Goal: Communication & Community: Ask a question

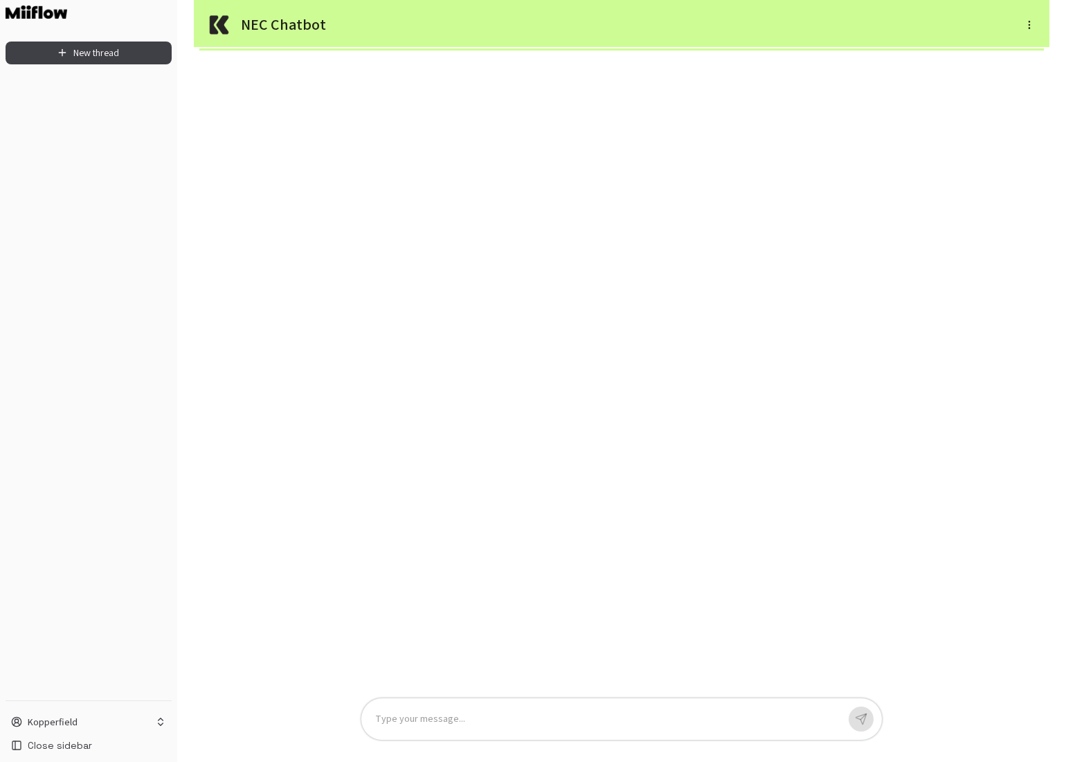
click at [594, 713] on p at bounding box center [606, 719] width 462 height 16
click at [870, 717] on button "button" at bounding box center [860, 719] width 25 height 25
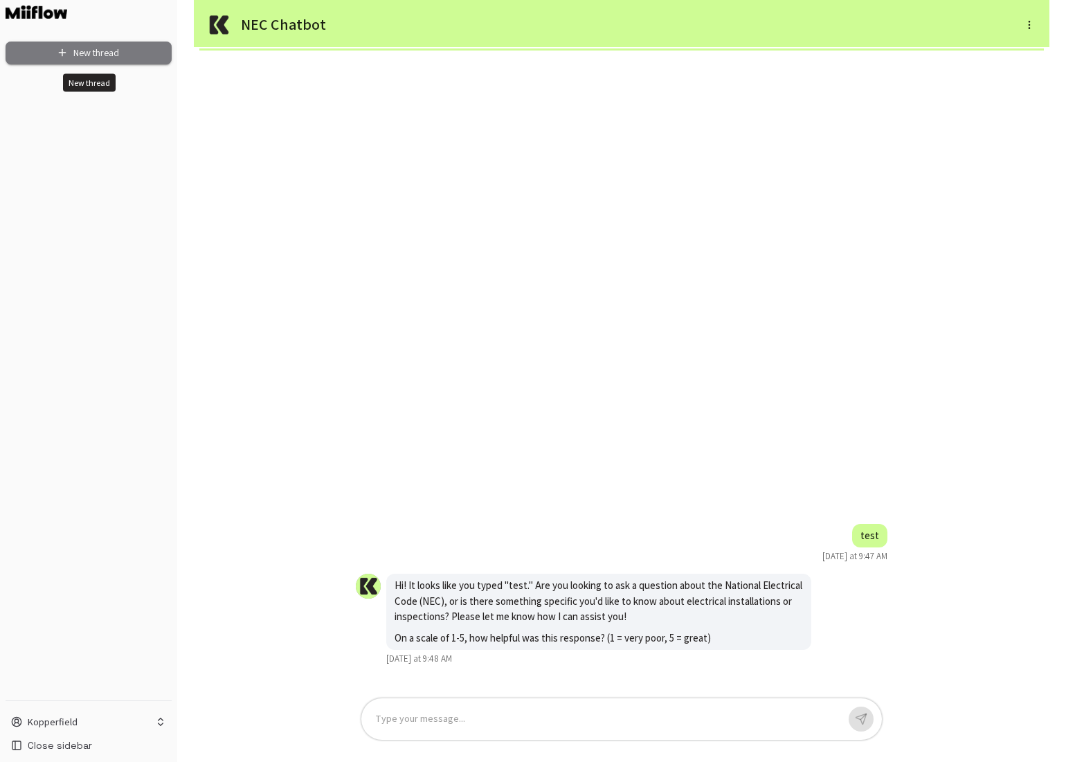
click at [97, 50] on button "New thread" at bounding box center [89, 53] width 166 height 23
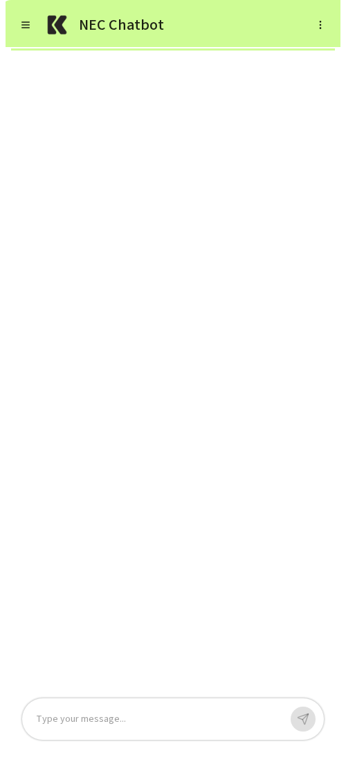
click at [29, 23] on icon "button" at bounding box center [25, 24] width 11 height 11
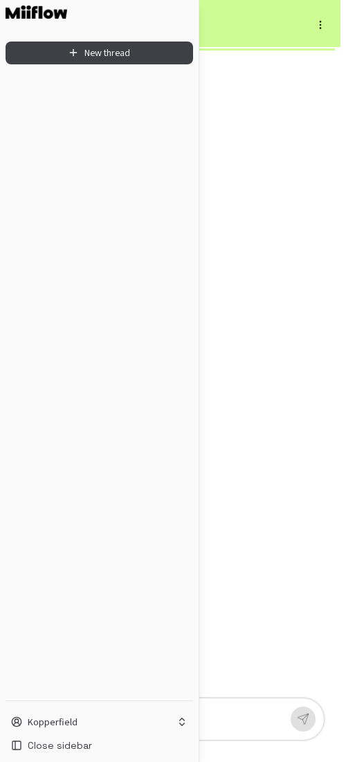
click at [272, 176] on div at bounding box center [173, 381] width 346 height 762
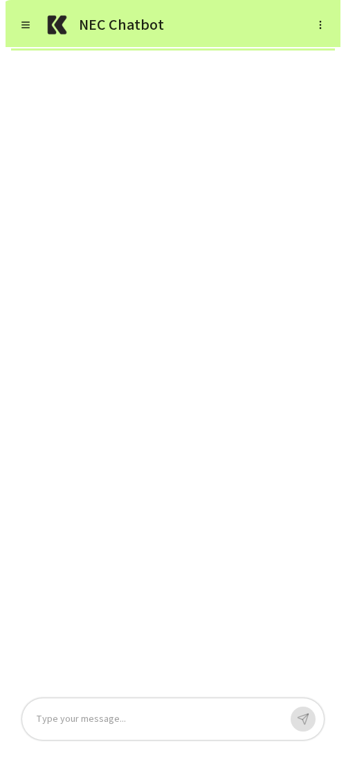
click at [316, 26] on icon "button" at bounding box center [320, 24] width 11 height 11
click at [211, 151] on div at bounding box center [173, 381] width 346 height 762
click at [317, 24] on icon "button" at bounding box center [320, 24] width 11 height 11
click at [300, 53] on li "New thread" at bounding box center [299, 55] width 64 height 33
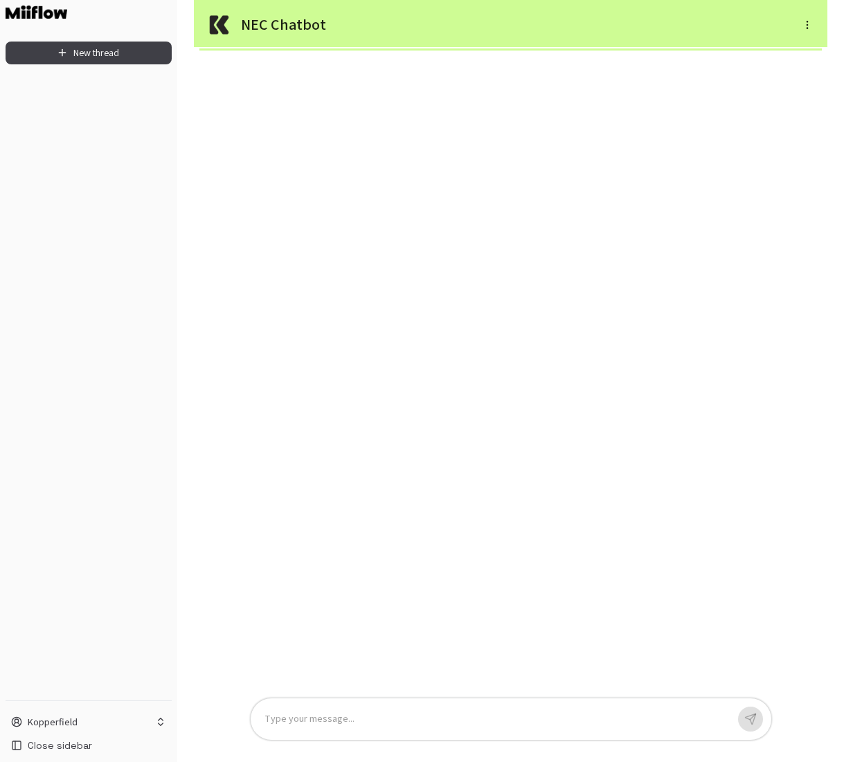
click at [426, 718] on div at bounding box center [495, 719] width 462 height 16
click at [749, 715] on icon "button" at bounding box center [750, 718] width 10 height 10
click at [804, 27] on icon "button" at bounding box center [806, 24] width 11 height 11
click at [795, 48] on li "New thread" at bounding box center [786, 49] width 64 height 21
